Goal: Information Seeking & Learning: Learn about a topic

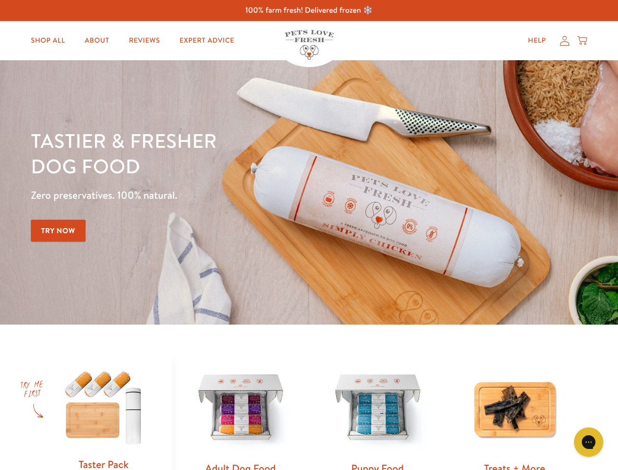
click at [309, 235] on div "Tastier & fresher dog food Zero preservatives. 100% natural. Try Now" at bounding box center [216, 192] width 371 height 129
click at [589, 442] on icon "Gorgias live chat" at bounding box center [588, 441] width 9 height 9
